Goal: Information Seeking & Learning: Learn about a topic

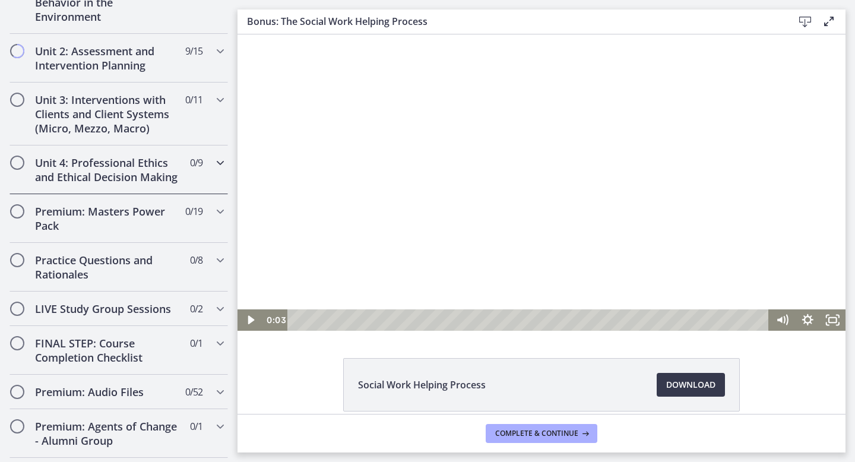
click at [148, 167] on h2 "Unit 4: Professional Ethics and Ethical Decision Making" at bounding box center [107, 170] width 145 height 28
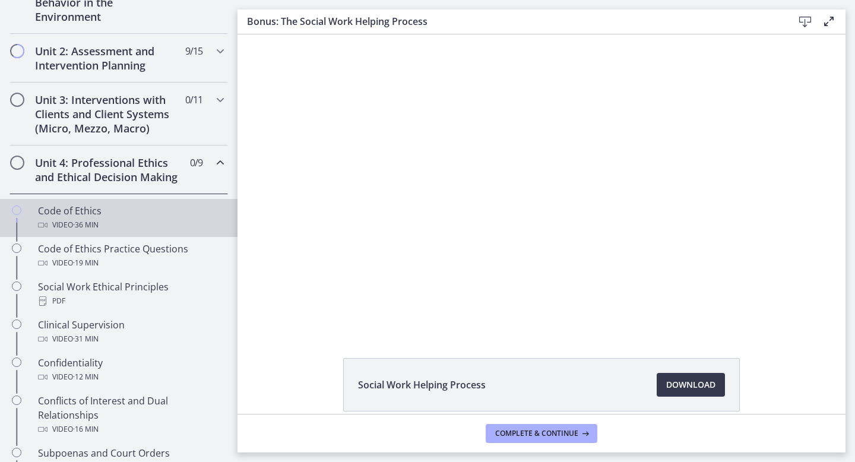
click at [81, 233] on link "Code of Ethics Video · 36 min" at bounding box center [118, 218] width 237 height 38
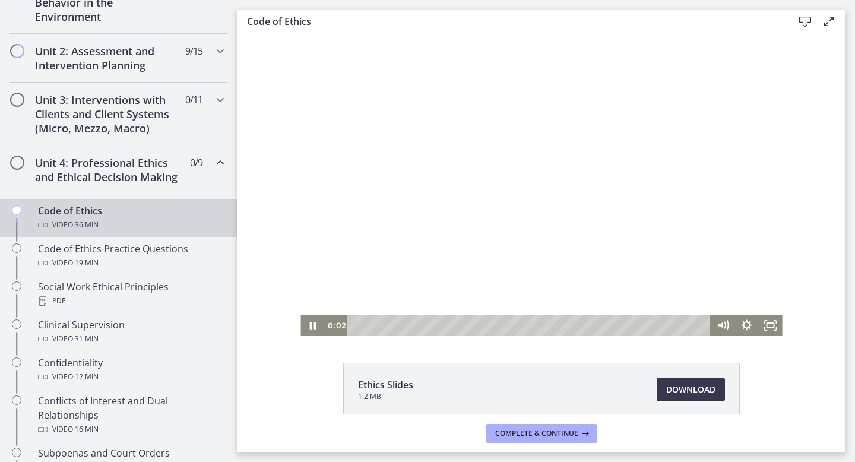
click at [359, 131] on div at bounding box center [540, 184] width 481 height 301
click at [772, 325] on icon "Fullscreen" at bounding box center [771, 325] width 24 height 20
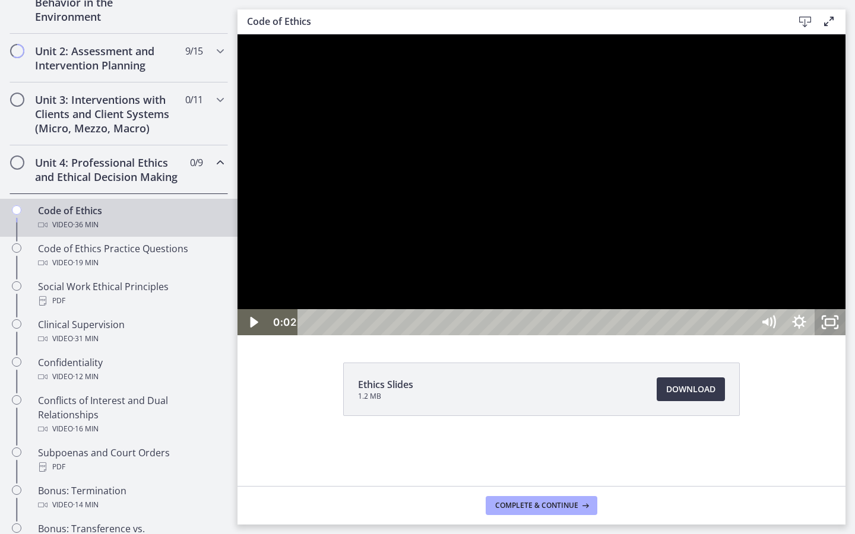
click at [845, 335] on icon "Unfullscreen" at bounding box center [829, 322] width 31 height 26
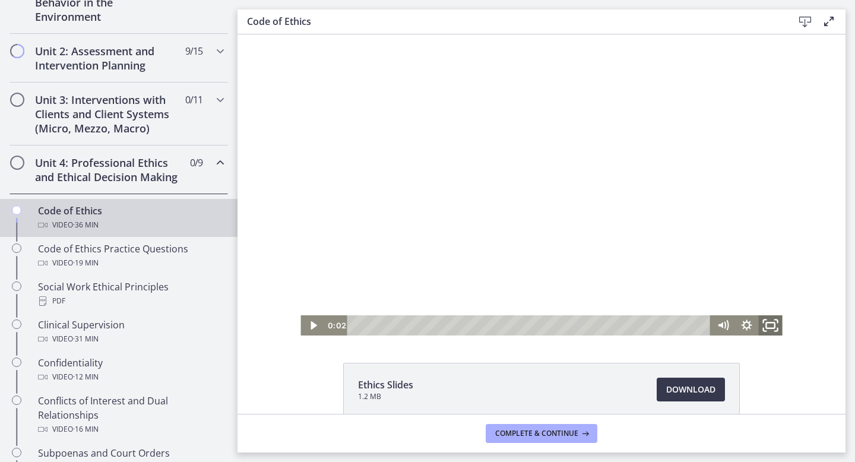
click at [777, 323] on icon "Fullscreen" at bounding box center [770, 325] width 28 height 24
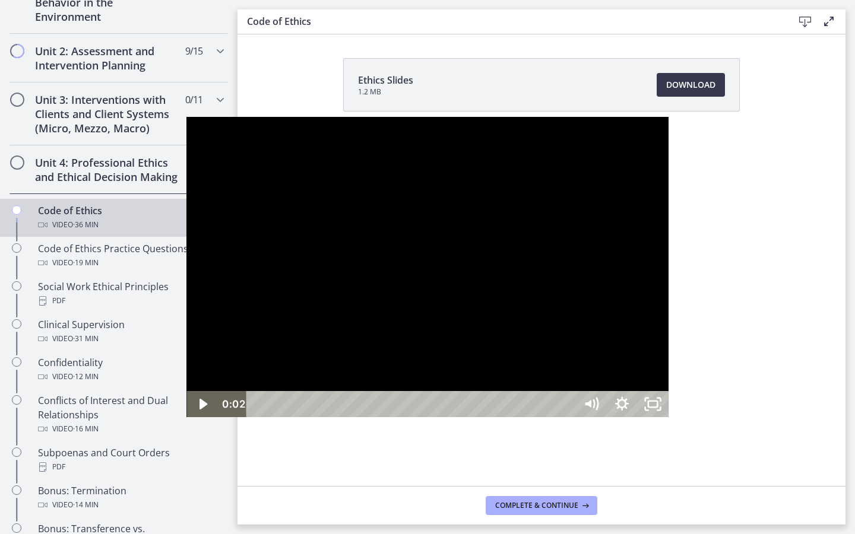
click at [668, 359] on div at bounding box center [426, 267] width 481 height 301
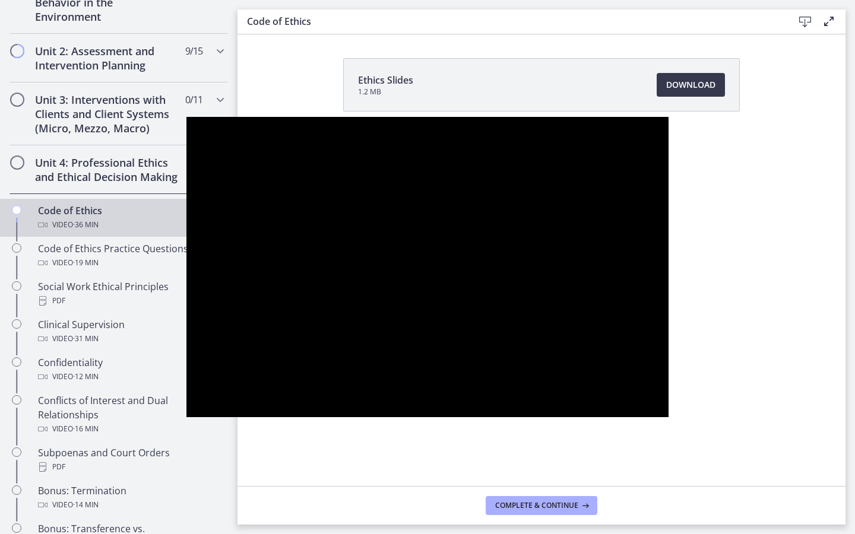
click at [668, 347] on div at bounding box center [426, 267] width 481 height 301
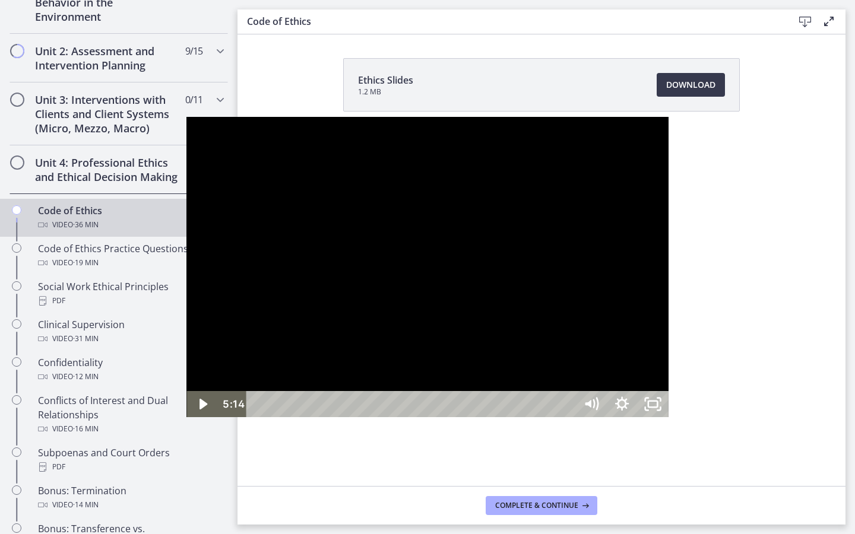
click at [461, 283] on div at bounding box center [426, 267] width 481 height 301
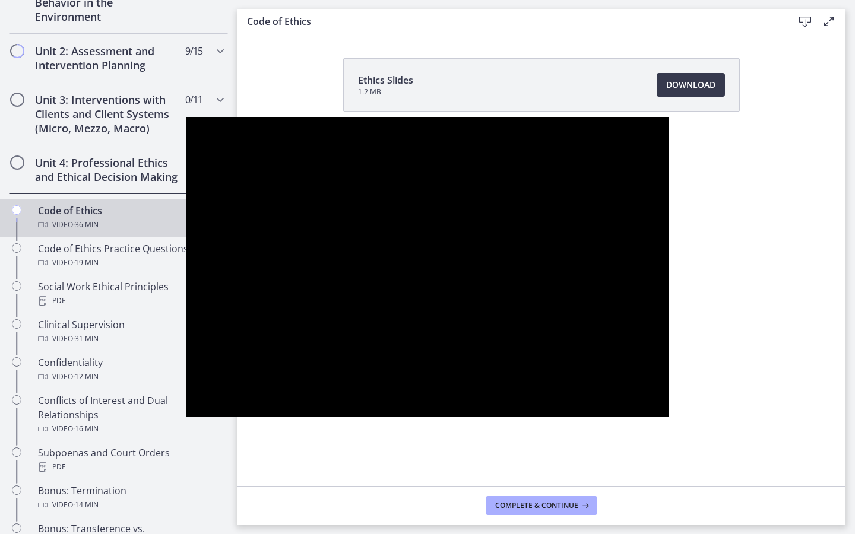
click at [461, 283] on div at bounding box center [426, 267] width 481 height 301
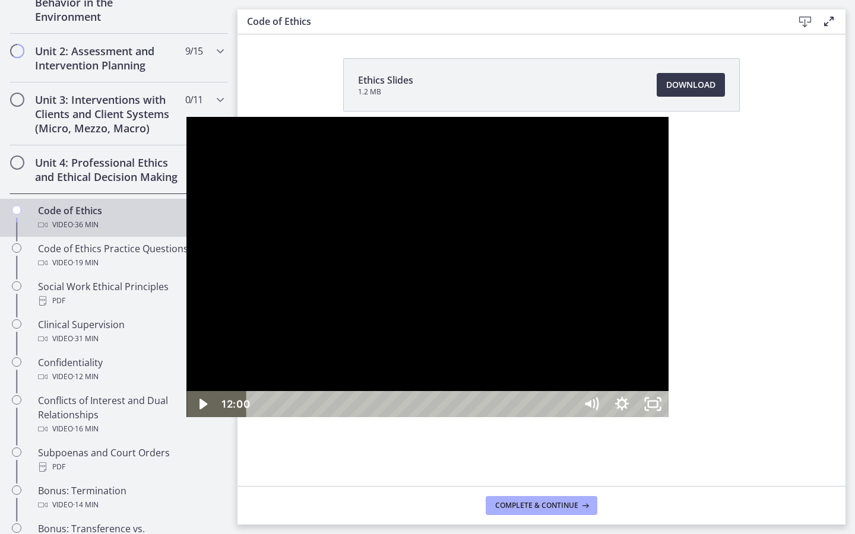
click at [668, 269] on div at bounding box center [426, 267] width 481 height 301
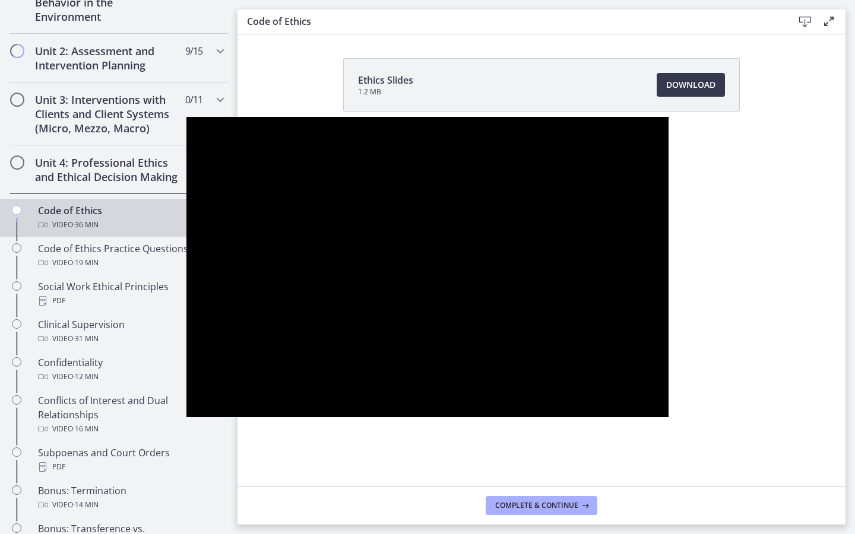
click at [668, 269] on div at bounding box center [426, 267] width 481 height 301
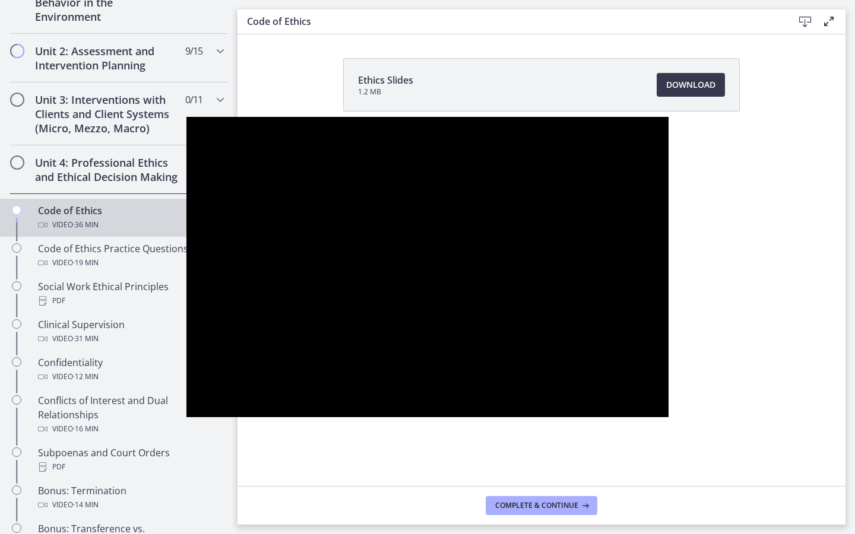
click at [668, 269] on div at bounding box center [426, 267] width 481 height 301
click at [668, 288] on div at bounding box center [426, 267] width 481 height 301
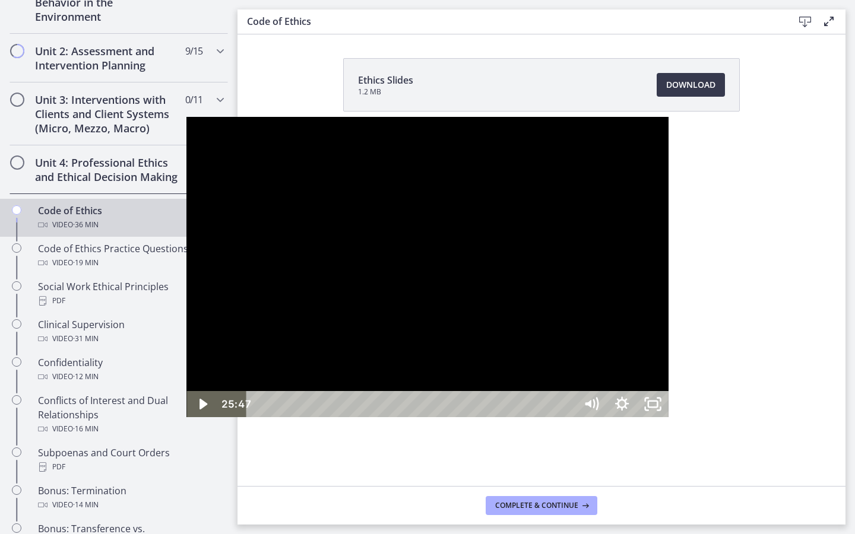
click at [668, 288] on div at bounding box center [426, 267] width 481 height 301
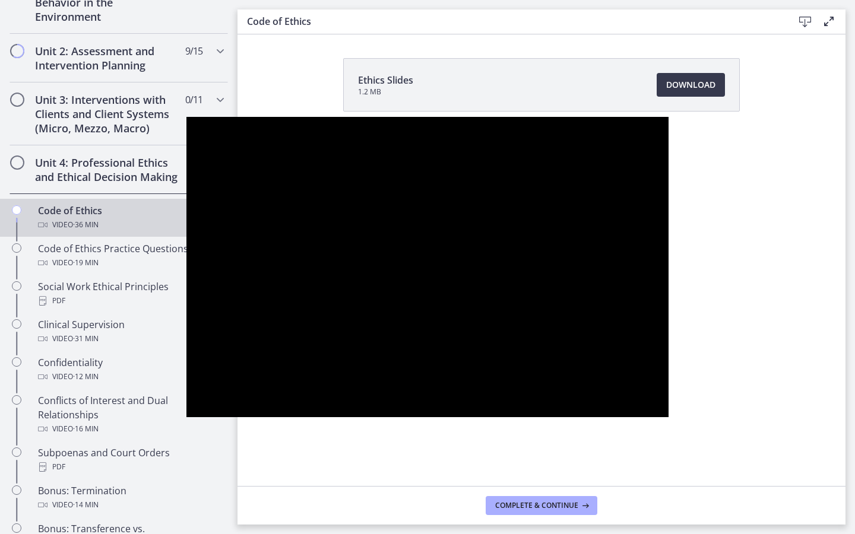
click at [668, 250] on div at bounding box center [426, 267] width 481 height 301
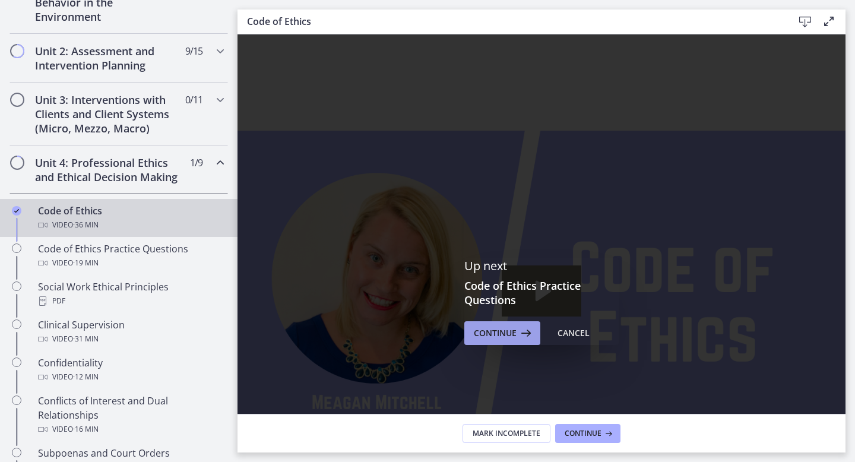
click at [496, 332] on span "Continue" at bounding box center [495, 333] width 43 height 14
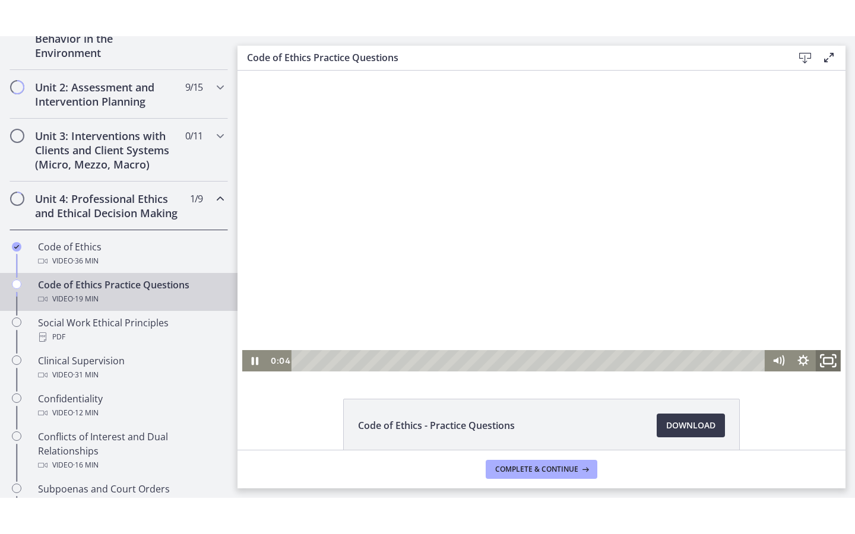
click at [823, 356] on icon "Fullscreen" at bounding box center [828, 361] width 30 height 26
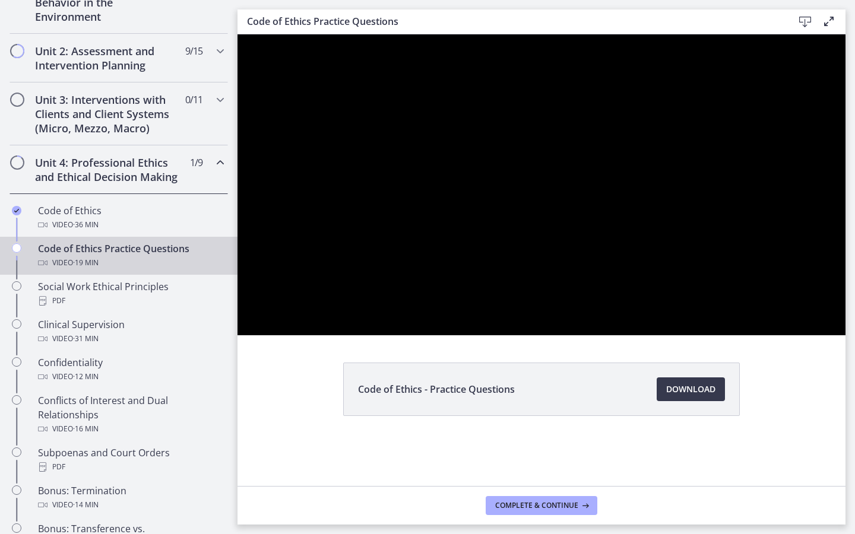
click at [845, 335] on div at bounding box center [541, 184] width 608 height 301
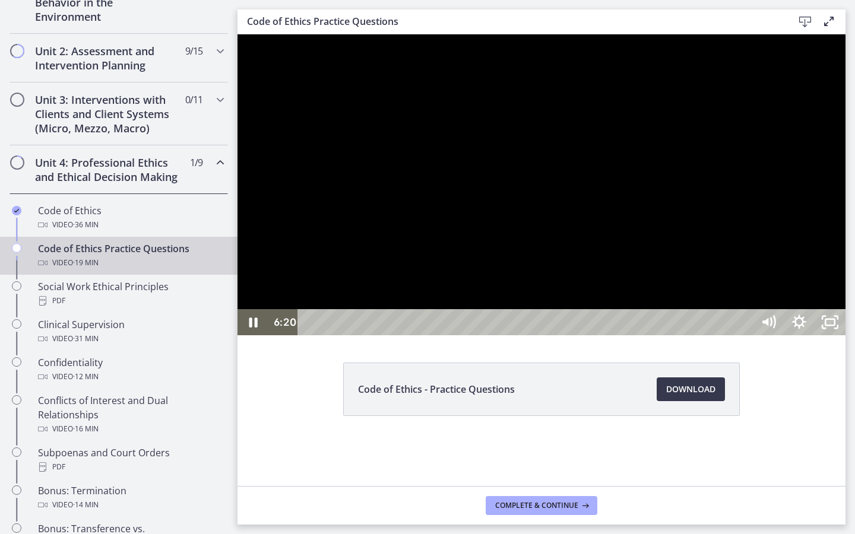
click at [845, 335] on div at bounding box center [541, 184] width 608 height 301
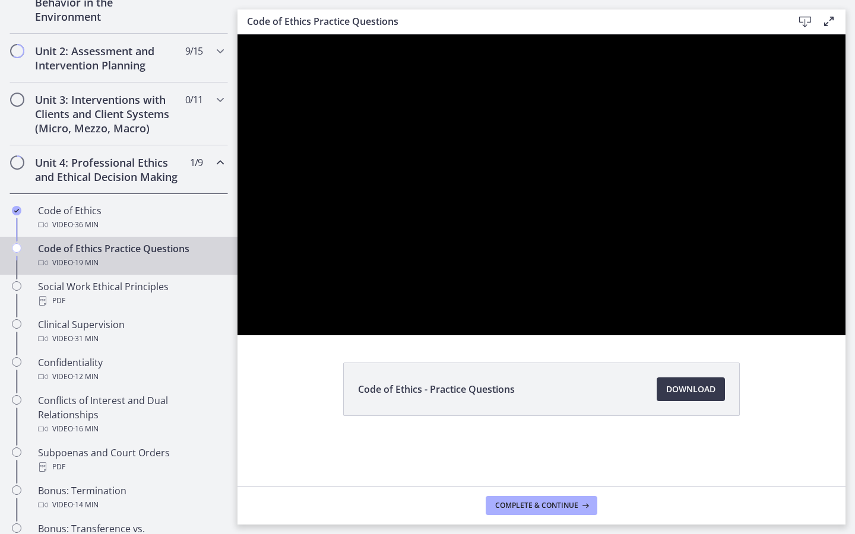
click at [845, 335] on div at bounding box center [541, 184] width 608 height 301
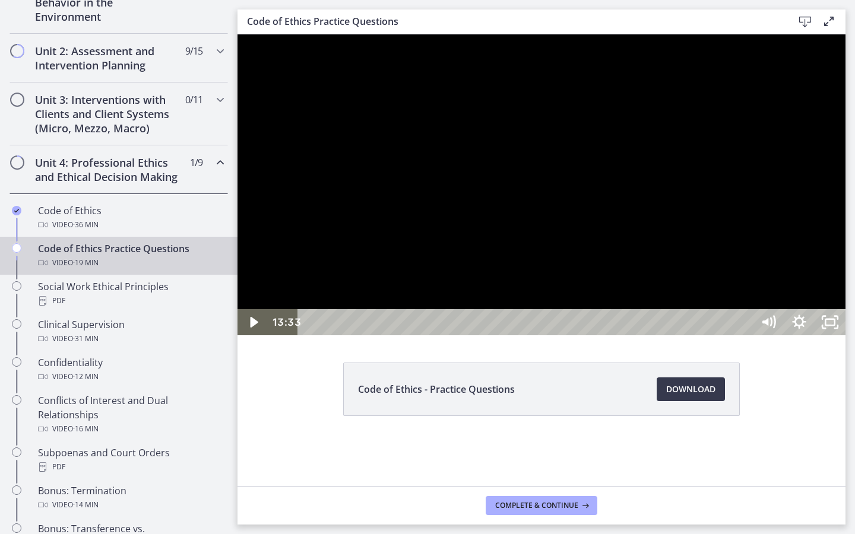
click at [845, 335] on div at bounding box center [541, 184] width 608 height 301
click at [703, 239] on div at bounding box center [541, 184] width 608 height 301
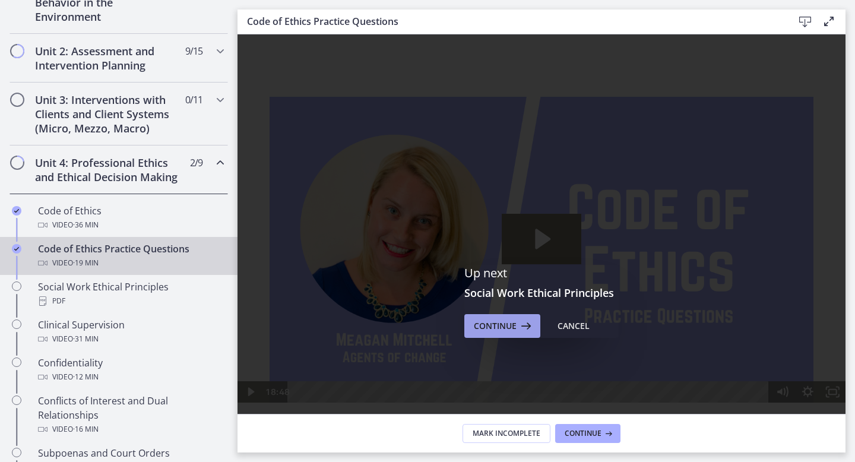
click at [493, 314] on button "Continue" at bounding box center [502, 326] width 76 height 24
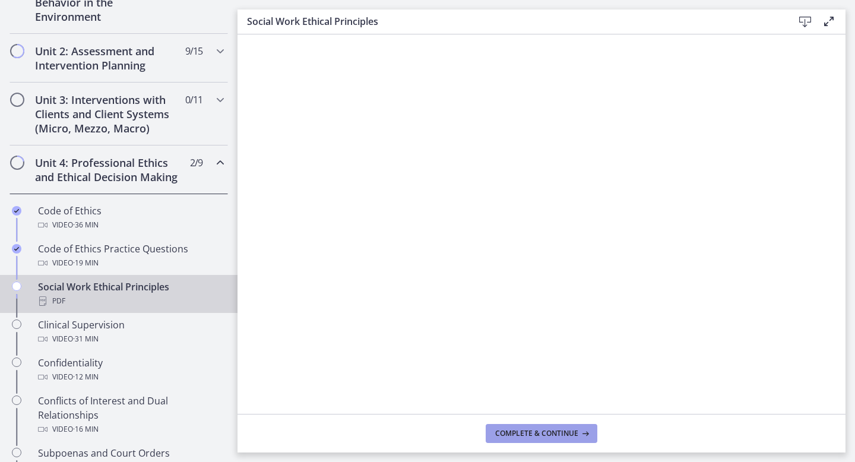
click at [535, 436] on span "Complete & continue" at bounding box center [536, 433] width 83 height 9
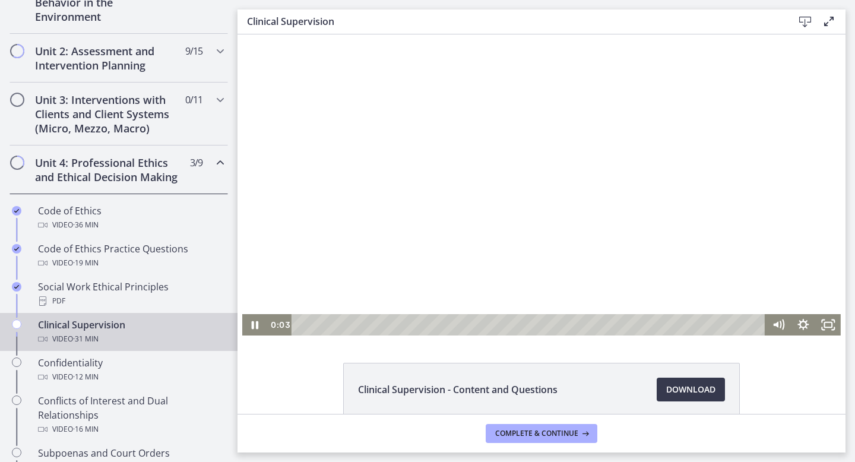
click at [506, 255] on div at bounding box center [541, 184] width 598 height 301
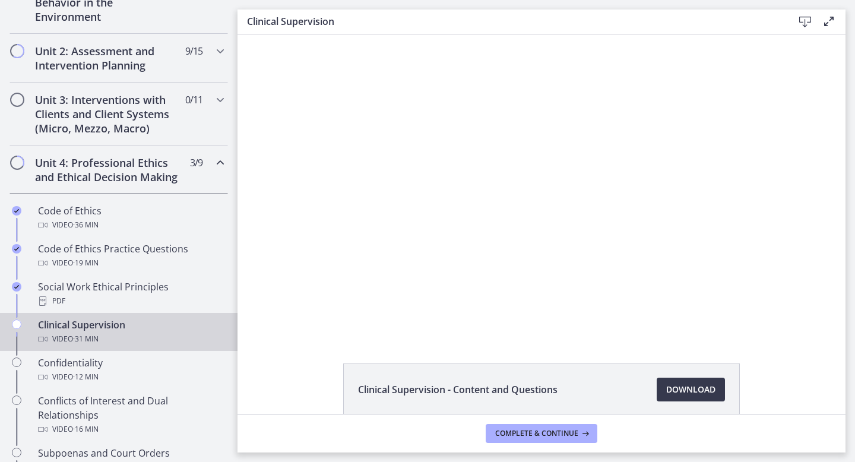
scroll to position [59, 0]
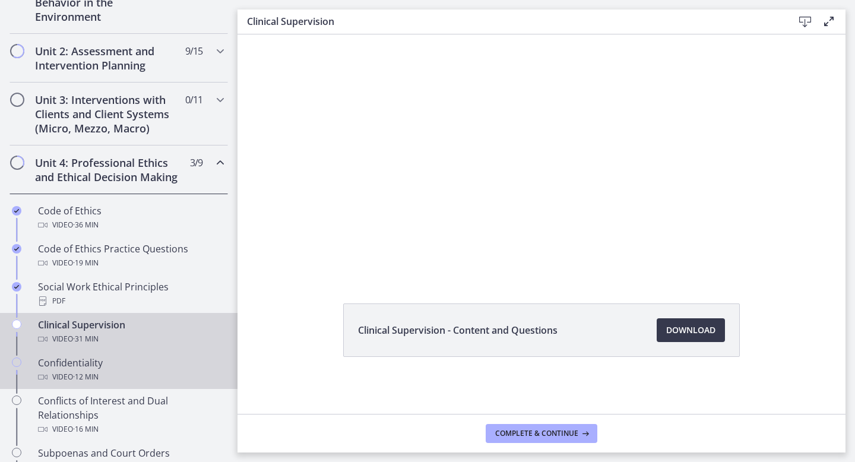
click at [130, 353] on link "Confidentiality Video · 12 min" at bounding box center [118, 370] width 237 height 38
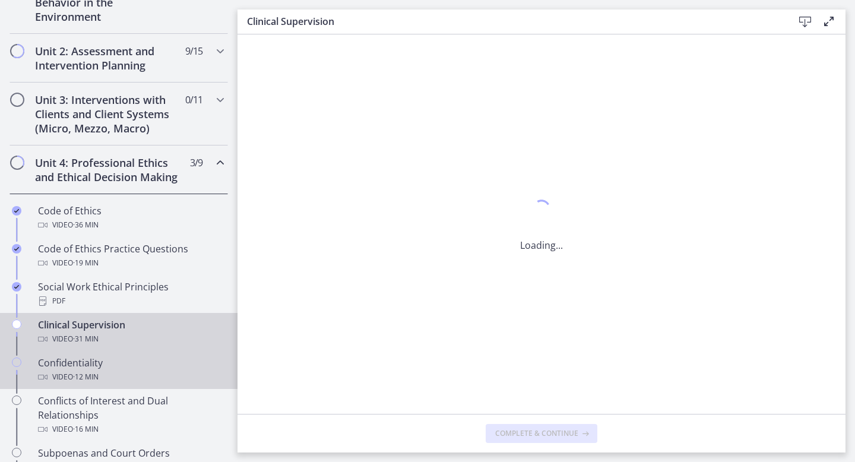
scroll to position [0, 0]
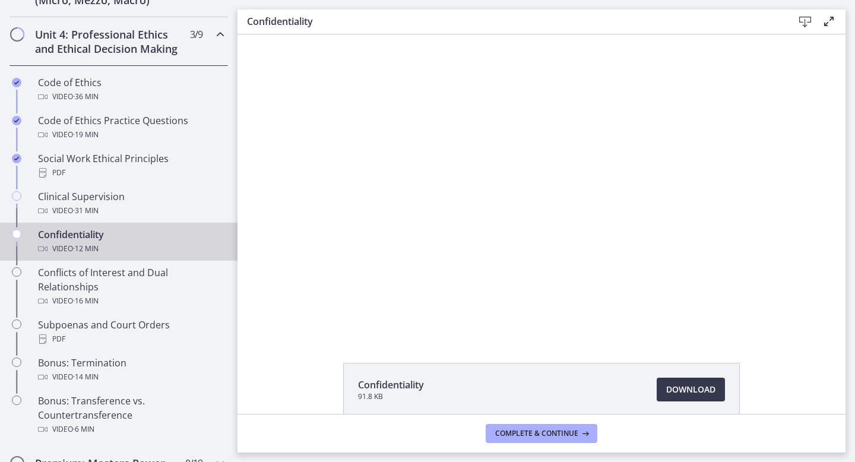
scroll to position [526, 0]
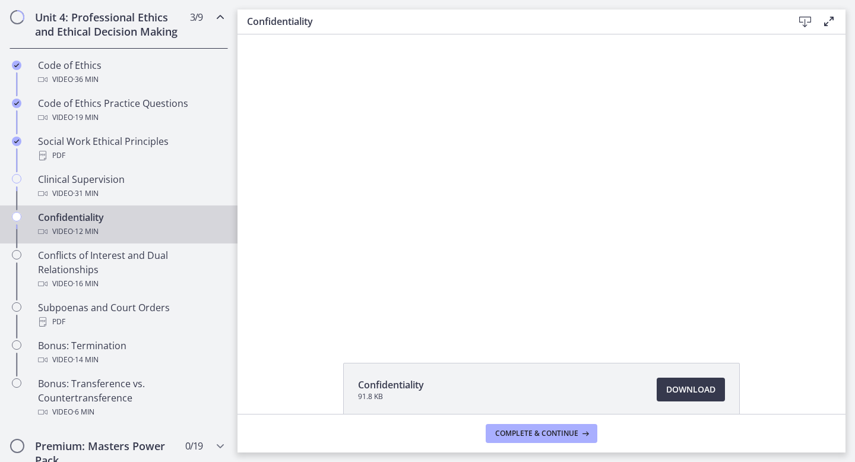
click at [414, 174] on div at bounding box center [541, 184] width 535 height 301
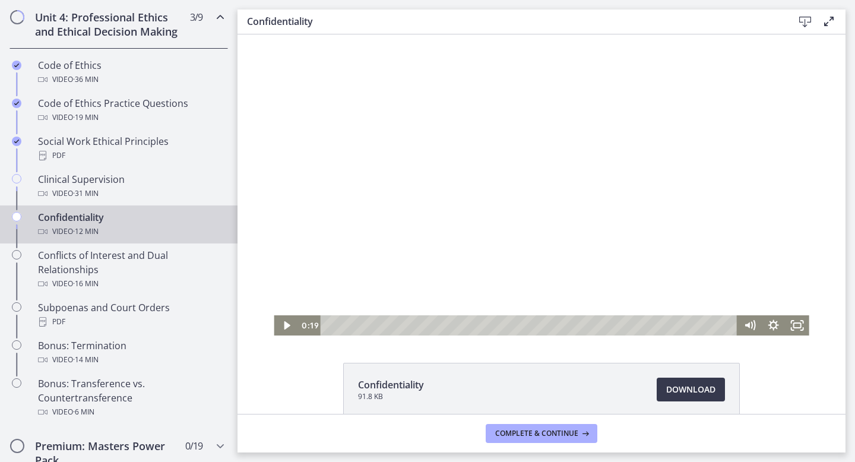
click at [414, 174] on div at bounding box center [541, 184] width 535 height 301
click at [444, 159] on div at bounding box center [541, 184] width 535 height 301
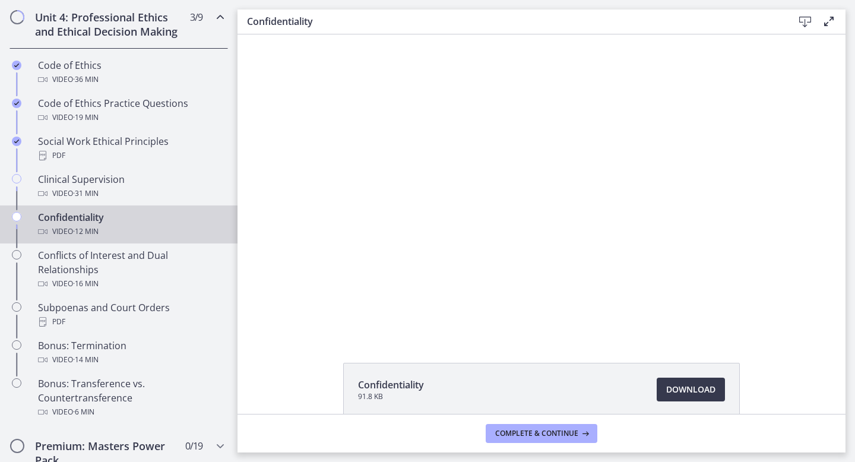
click at [444, 159] on div at bounding box center [541, 184] width 535 height 301
click at [489, 154] on div at bounding box center [541, 184] width 535 height 301
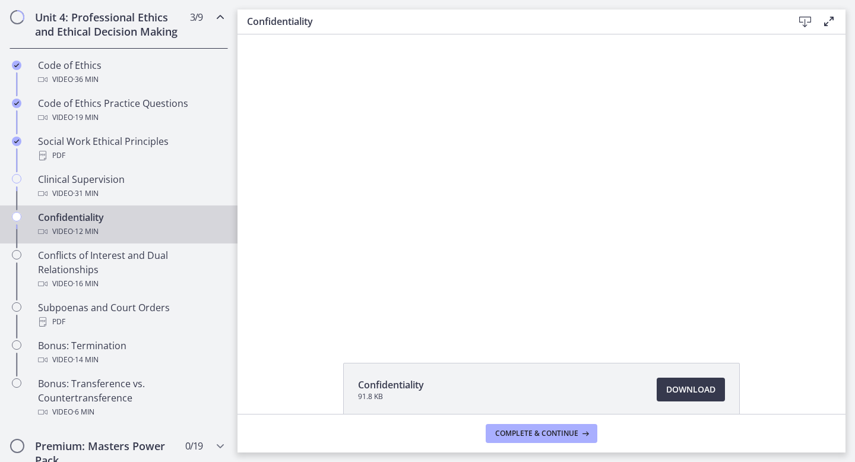
click at [489, 154] on div at bounding box center [541, 184] width 535 height 301
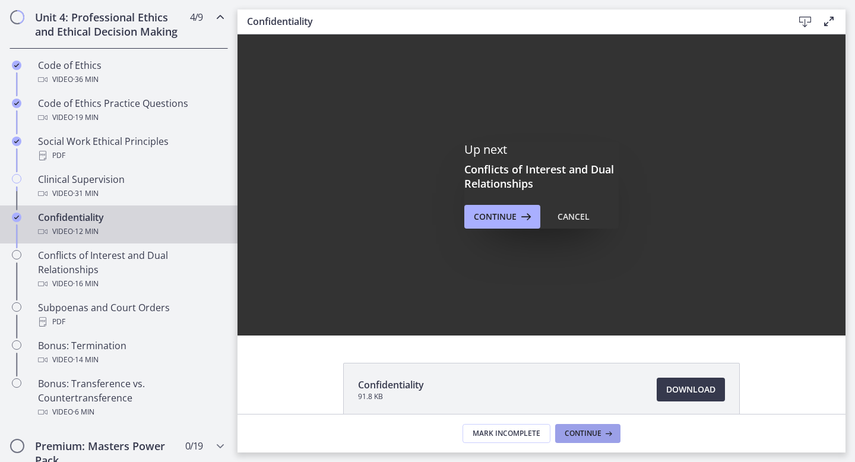
click at [579, 437] on span "Continue" at bounding box center [582, 433] width 37 height 9
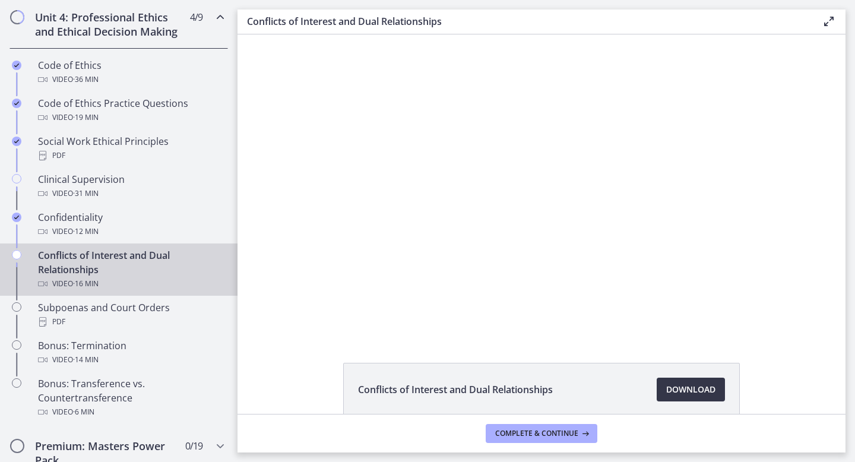
click at [685, 394] on span "Download Opens in a new window" at bounding box center [690, 389] width 49 height 14
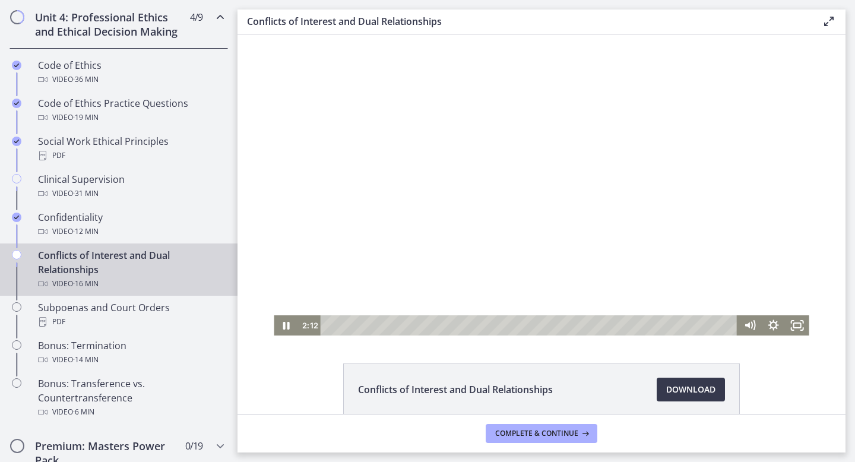
click at [432, 269] on div at bounding box center [541, 184] width 535 height 301
click at [538, 427] on button "Complete & continue" at bounding box center [542, 433] width 112 height 19
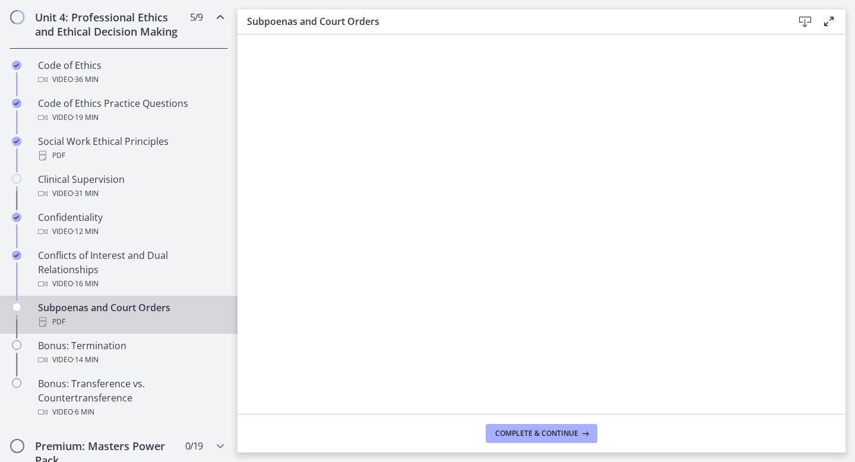
click at [807, 22] on icon at bounding box center [805, 22] width 14 height 14
click at [534, 436] on span "Complete & continue" at bounding box center [536, 433] width 83 height 9
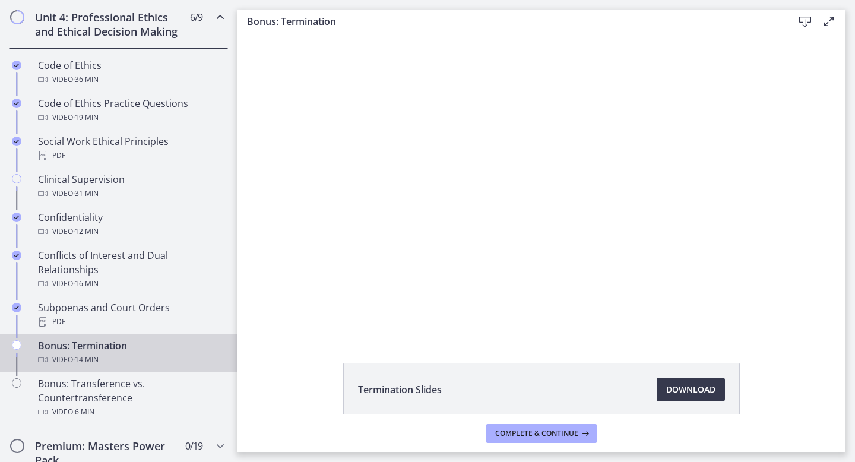
click at [636, 214] on div at bounding box center [541, 184] width 535 height 301
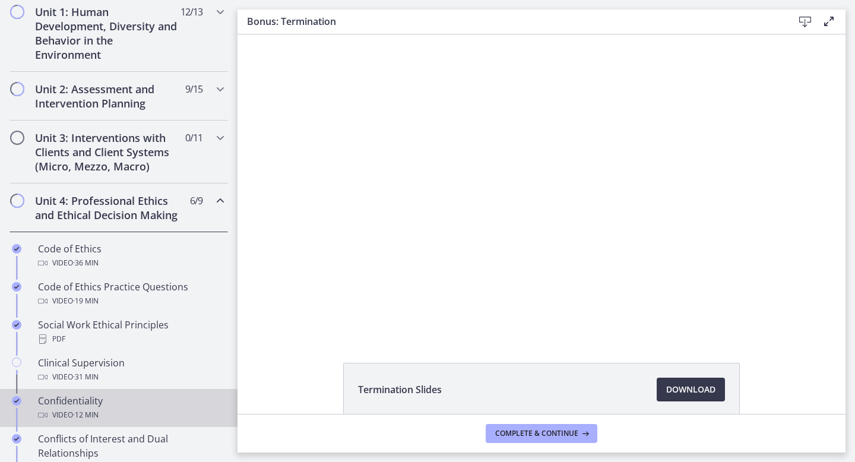
scroll to position [331, 0]
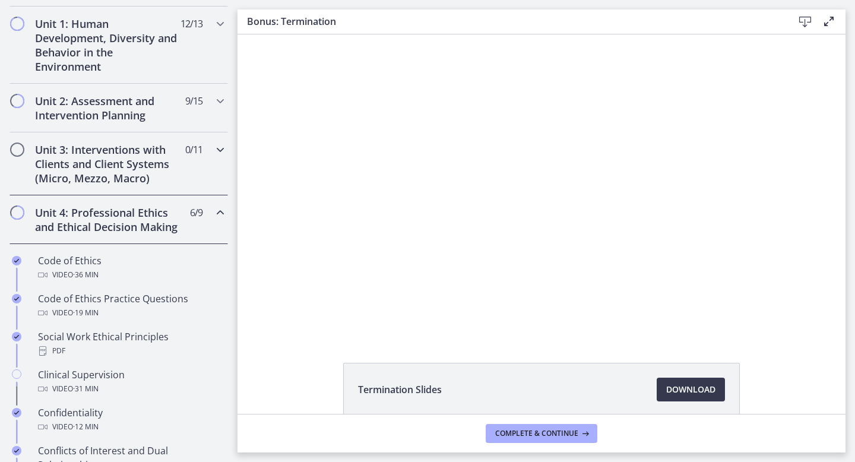
click at [150, 142] on h2 "Unit 3: Interventions with Clients and Client Systems (Micro, Mezzo, Macro)" at bounding box center [107, 163] width 145 height 43
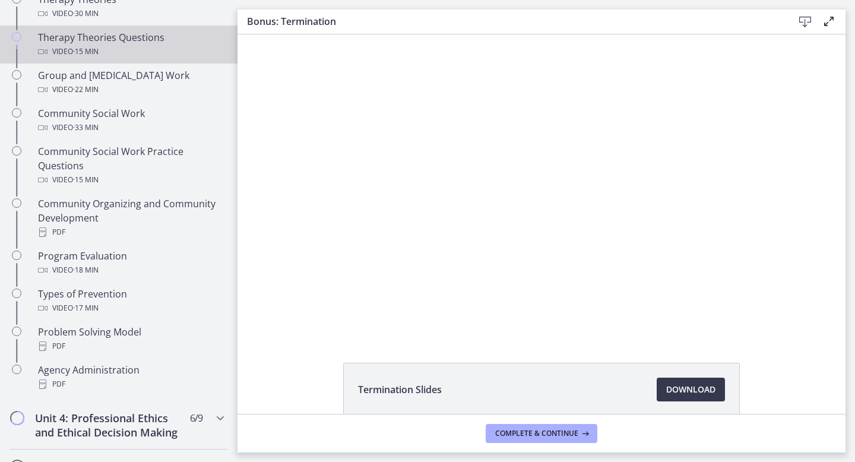
scroll to position [608, 0]
